Goal: Task Accomplishment & Management: Use online tool/utility

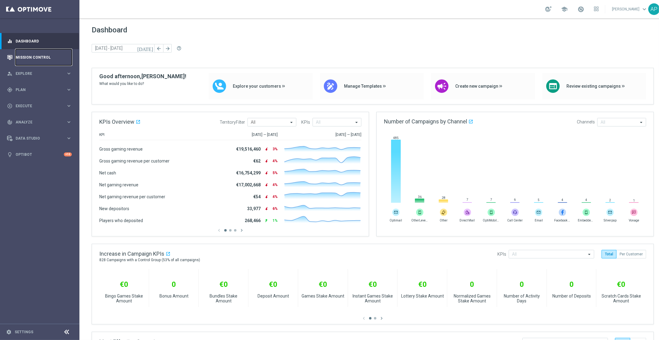
click at [51, 57] on link "Mission Control" at bounding box center [44, 57] width 56 height 16
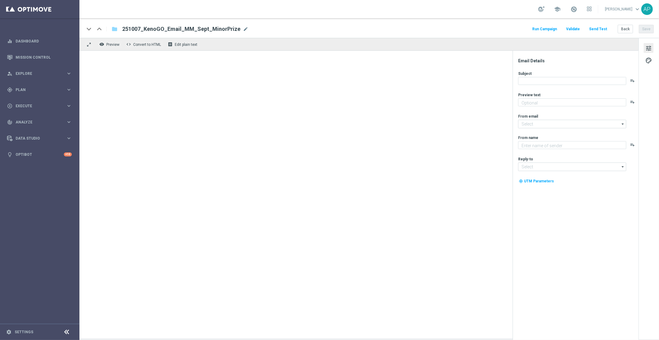
type textarea "Exciting times, [%FIRST_NAME%]! Claim your voucher [DATE]!"
type input "[EMAIL_ADDRESS][DOMAIN_NAME]"
type textarea "KenoGO"
type input "[EMAIL_ADDRESS][DOMAIN_NAME]"
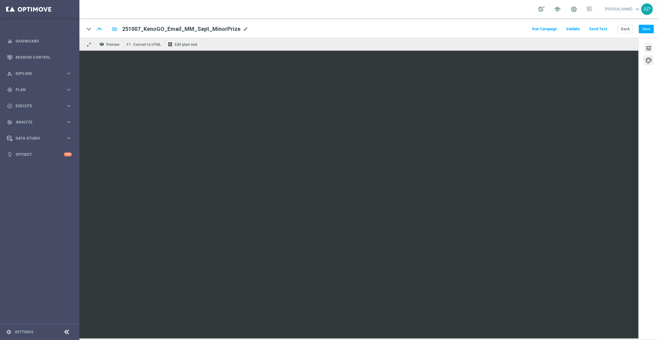
click at [650, 49] on span "tune" at bounding box center [649, 48] width 7 height 8
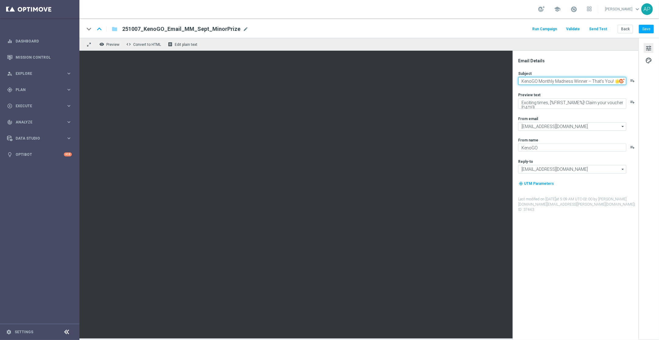
drag, startPoint x: 575, startPoint y: 82, endPoint x: 523, endPoint y: 82, distance: 52.3
click at [523, 82] on textarea "KenoGO Monthly Madness Winner – That's You! 🌟" at bounding box center [572, 81] width 108 height 8
click at [537, 80] on textarea "KenoGO Monthly Madness Winner – That's You! 🌟" at bounding box center [572, 81] width 108 height 8
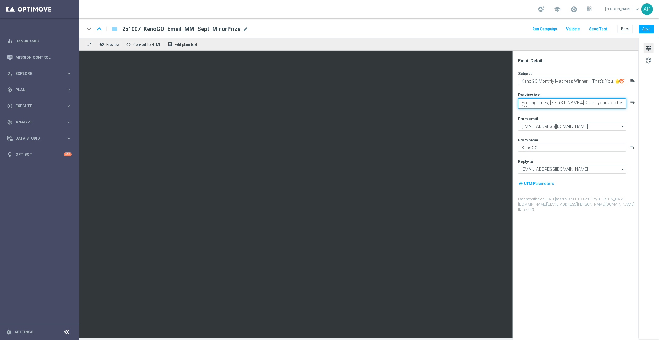
drag, startPoint x: 587, startPoint y: 101, endPoint x: 533, endPoint y: 87, distance: 55.5
click at [533, 87] on div "Subject KenoGO Monthly Madness Winner – That's You! 🌟 playlist_add Preview text…" at bounding box center [578, 142] width 120 height 142
click at [580, 90] on div "Subject KenoGO Monthly Madness Winner – That's You! 🌟 playlist_add Preview text…" at bounding box center [578, 140] width 120 height 139
type textarea "Claim your voucher [DATE]!"
click at [650, 27] on button "Save" at bounding box center [646, 29] width 15 height 9
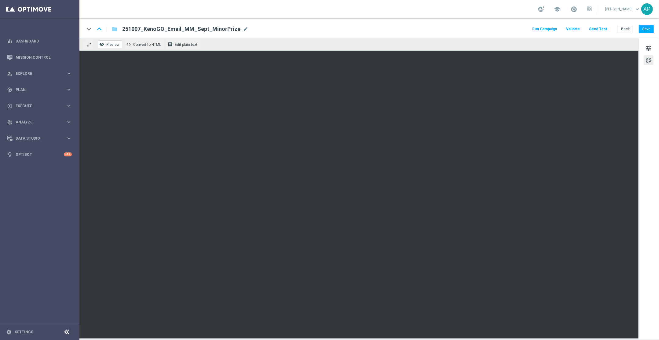
click at [106, 43] on button "remove_red_eye Preview" at bounding box center [110, 44] width 24 height 8
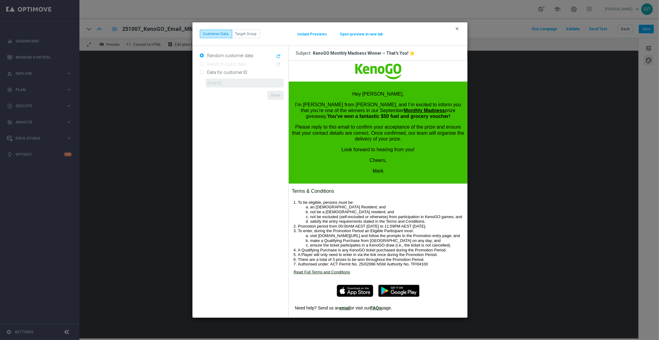
click at [459, 29] on icon "clear" at bounding box center [457, 28] width 5 height 5
